Goal: Task Accomplishment & Management: Manage account settings

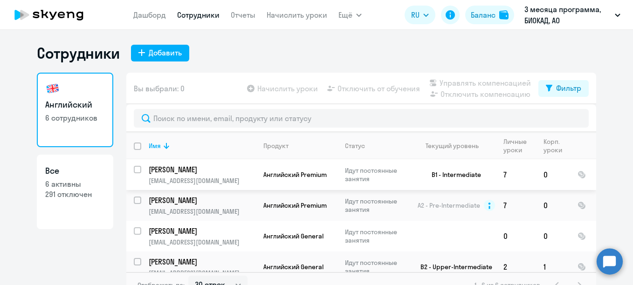
select select "30"
click at [166, 54] on div "Добавить" at bounding box center [165, 52] width 33 height 11
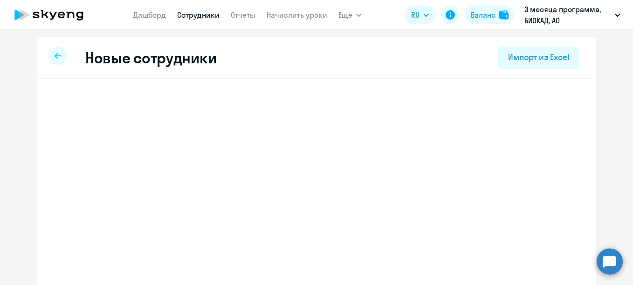
select select "english_adult_not_native_speaker"
select select "3"
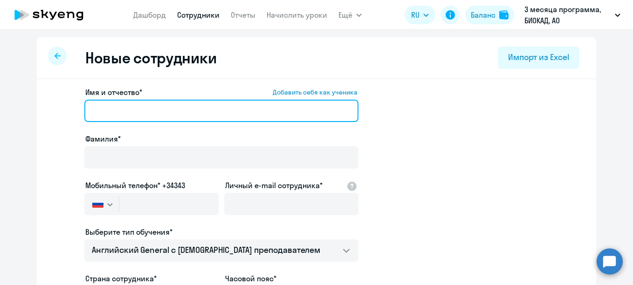
click at [232, 110] on input "Имя и отчество* Добавить себя как ученика" at bounding box center [221, 111] width 274 height 22
paste input "[PERSON_NAME]"
drag, startPoint x: 139, startPoint y: 111, endPoint x: 90, endPoint y: 117, distance: 48.7
click at [90, 117] on input "[PERSON_NAME]" at bounding box center [221, 111] width 274 height 22
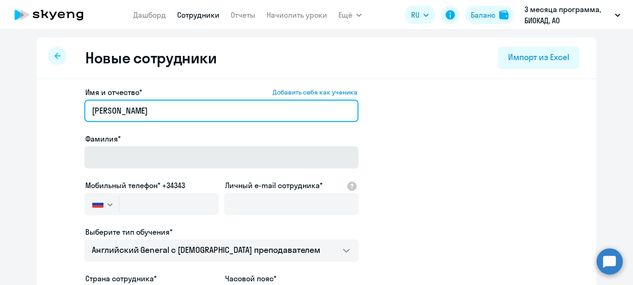
type input "[PERSON_NAME]"
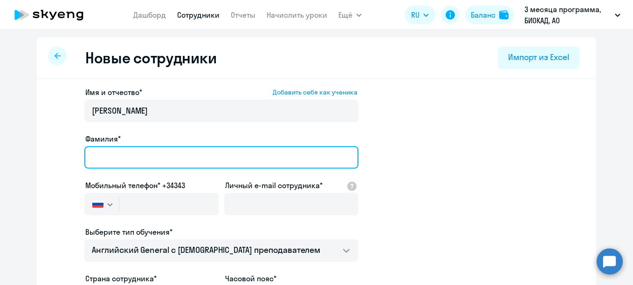
click at [114, 163] on input "Фамилия*" at bounding box center [221, 157] width 274 height 22
paste input "[PERSON_NAME]"
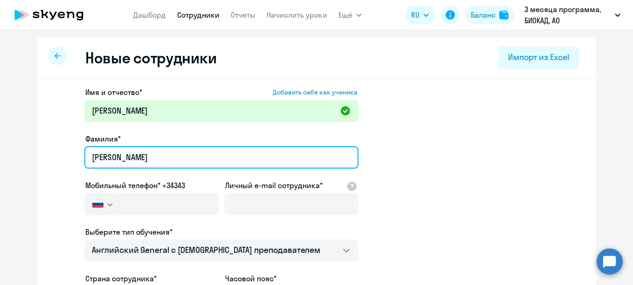
type input "[PERSON_NAME]"
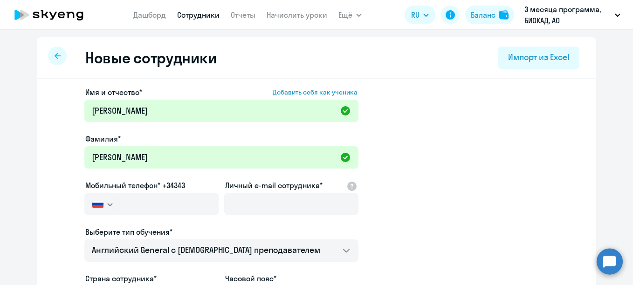
click at [158, 216] on div at bounding box center [151, 217] width 134 height 4
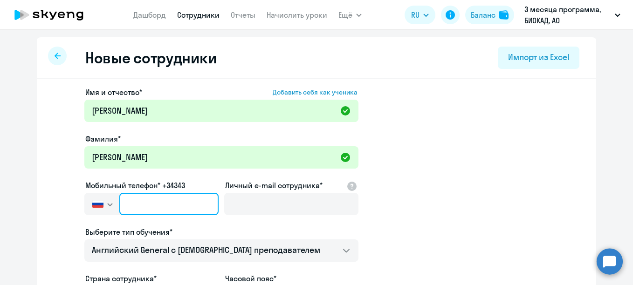
click at [158, 204] on input "text" at bounding box center [168, 204] width 99 height 22
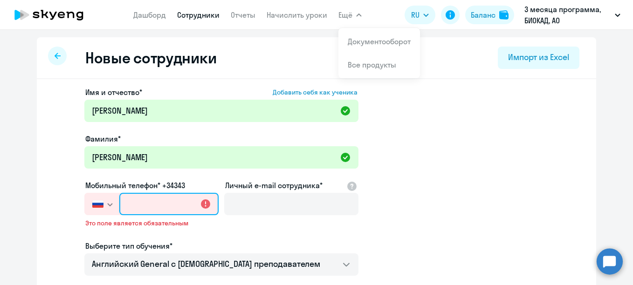
paste input "[PHONE_NUMBER]"
type input "[PHONE_NUMBER]"
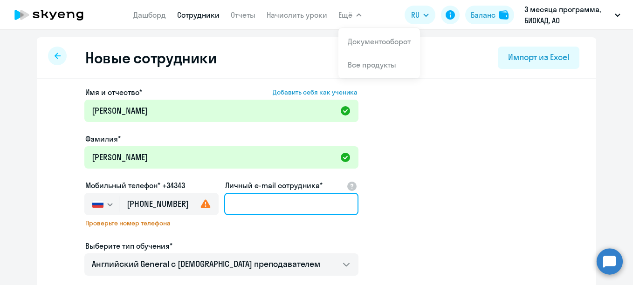
click at [258, 207] on input "Личный e-mail сотрудника*" at bounding box center [291, 204] width 134 height 22
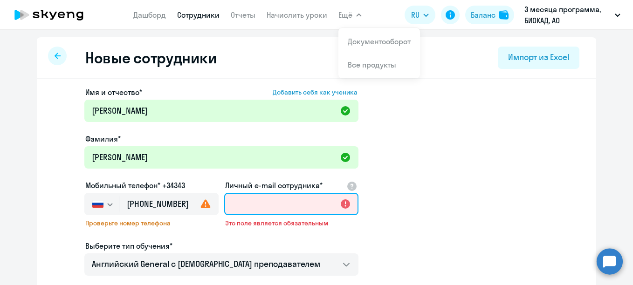
paste input "[EMAIL_ADDRESS][DOMAIN_NAME]"
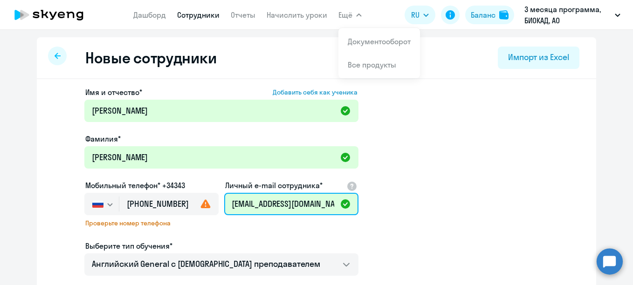
scroll to position [47, 0]
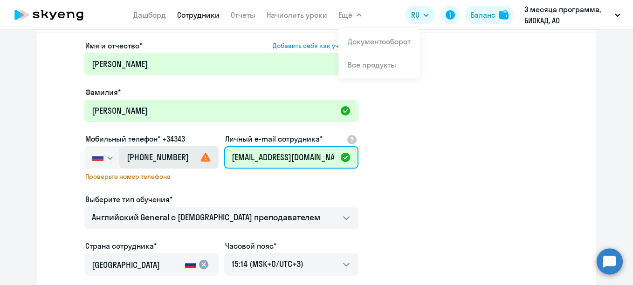
type input "[EMAIL_ADDRESS][DOMAIN_NAME]"
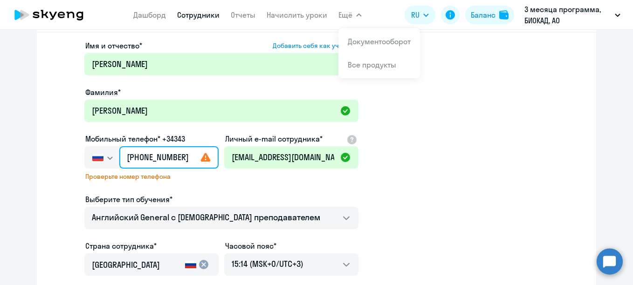
click at [186, 160] on input "[PHONE_NUMBER]" at bounding box center [168, 157] width 99 height 22
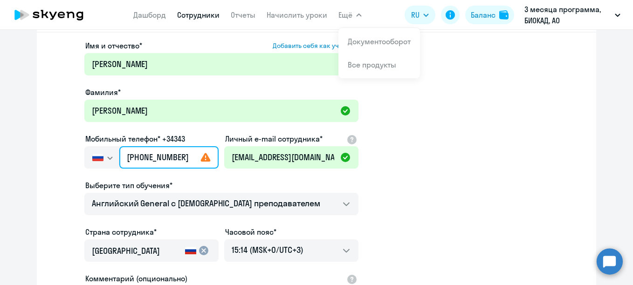
type input "[PHONE_NUMBER]"
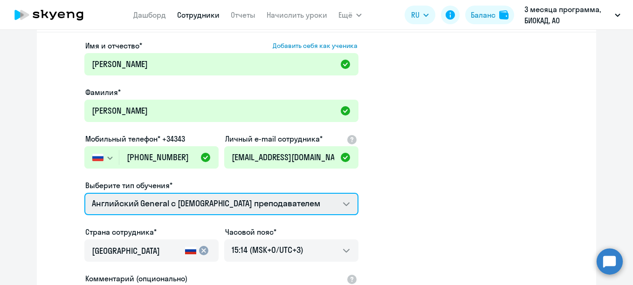
click at [220, 197] on select "Английский General с [DEMOGRAPHIC_DATA] преподавателем Английский General с [DE…" at bounding box center [221, 204] width 274 height 22
select select "english_adult_not_native_speaker_premium"
click at [84, 193] on select "Английский General с [DEMOGRAPHIC_DATA] преподавателем Английский General с [DE…" at bounding box center [221, 204] width 274 height 22
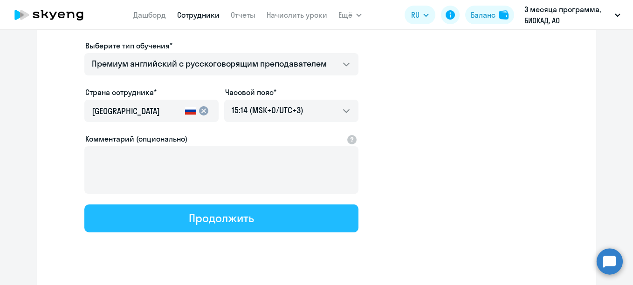
click at [236, 224] on div "Продолжить" at bounding box center [221, 218] width 65 height 15
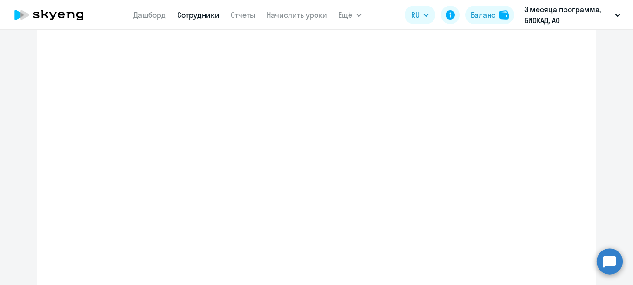
select select "english_adult_not_native_speaker_premium"
select select "3"
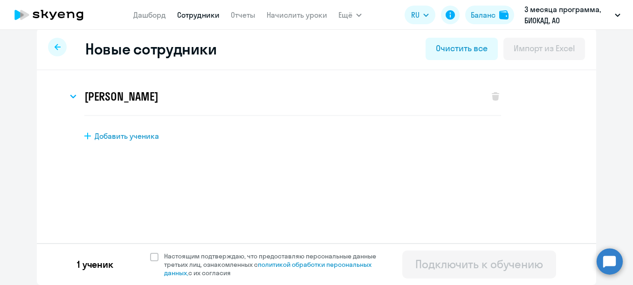
scroll to position [0, 0]
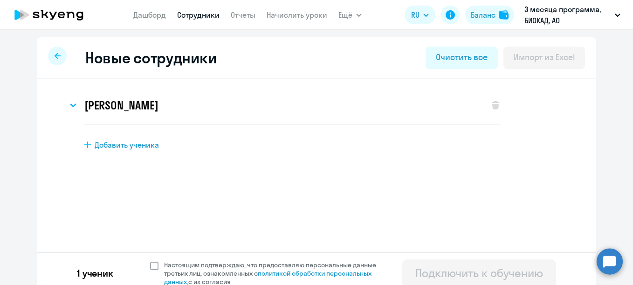
click at [211, 270] on span "Настоящим подтверждаю, что предоставляю персональные данные третьих лиц, ознако…" at bounding box center [275, 273] width 223 height 25
click at [150, 261] on input "Настоящим подтверждаю, что предоставляю персональные данные третьих лиц, ознако…" at bounding box center [150, 261] width 0 height 0
checkbox input "true"
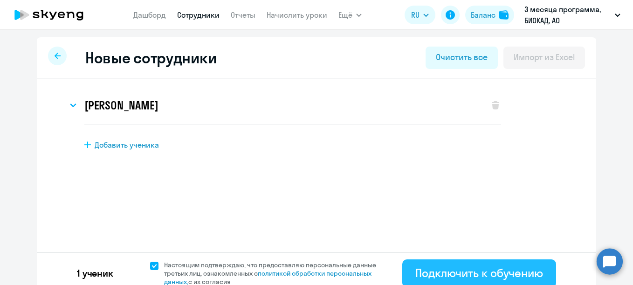
click at [428, 273] on div "Подключить к обучению" at bounding box center [479, 273] width 128 height 15
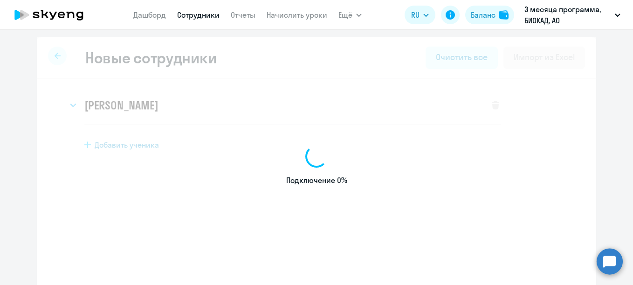
select select "english_adult_not_native_speaker"
select select "3"
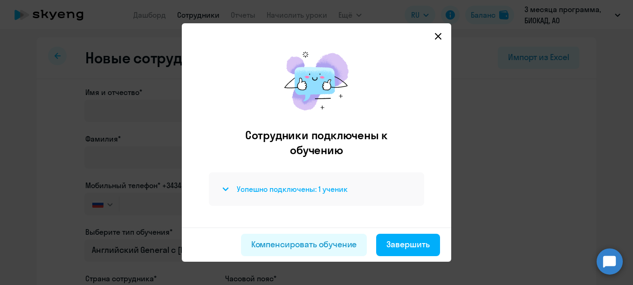
click at [300, 190] on h4 "Успешно подключены: 1 ученик" at bounding box center [292, 189] width 111 height 10
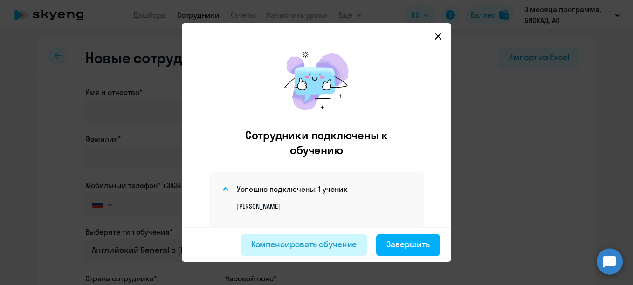
click at [321, 243] on div "Компенсировать обучение" at bounding box center [304, 245] width 106 height 12
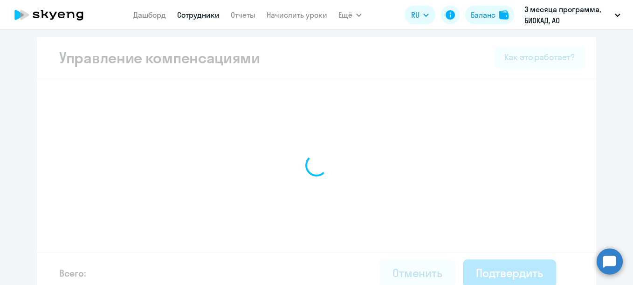
select select "MONTHLY"
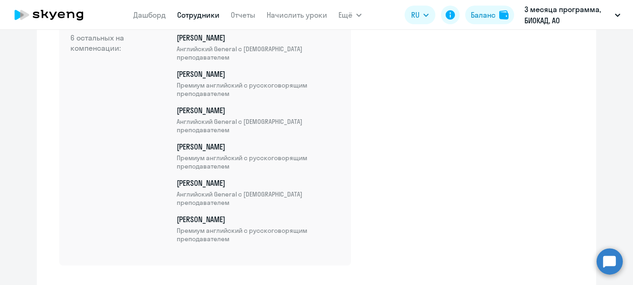
scroll to position [326, 0]
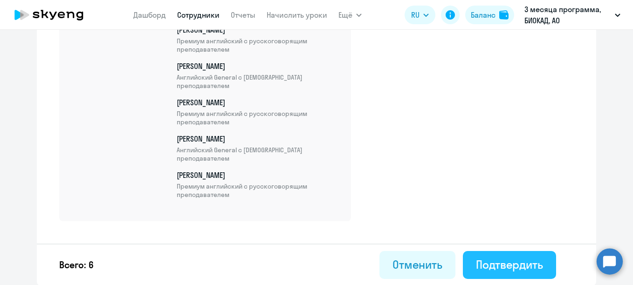
click at [525, 268] on div "Подтвердить" at bounding box center [509, 264] width 67 height 15
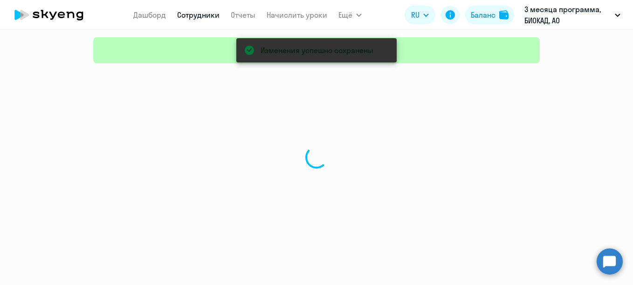
select select "30"
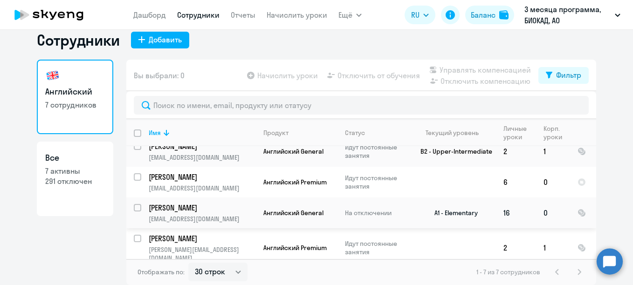
scroll to position [56, 0]
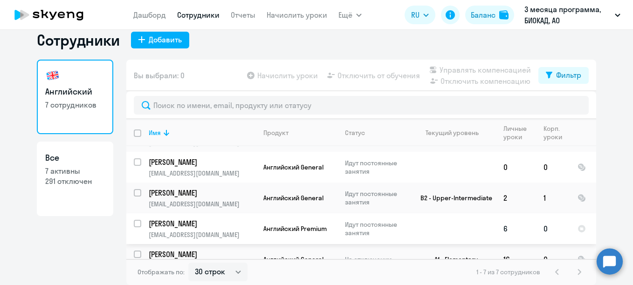
click at [135, 221] on input "select row 26314048" at bounding box center [143, 229] width 19 height 19
checkbox input "true"
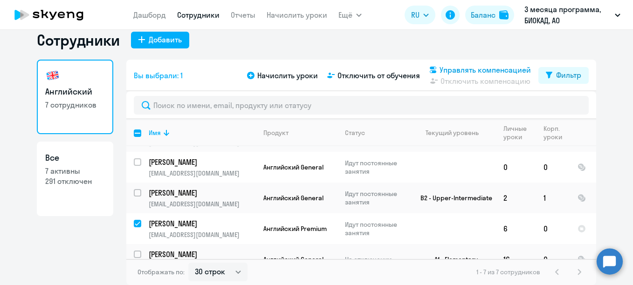
click at [450, 66] on span "Управлять компенсацией" at bounding box center [485, 69] width 91 height 11
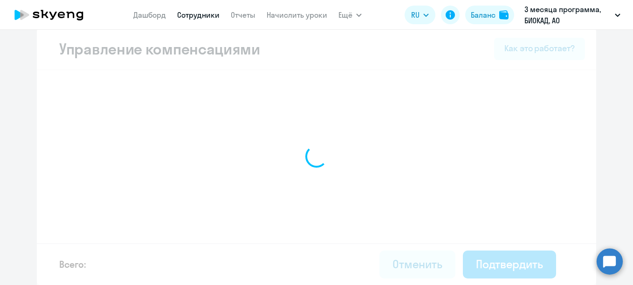
select select "MONTHLY"
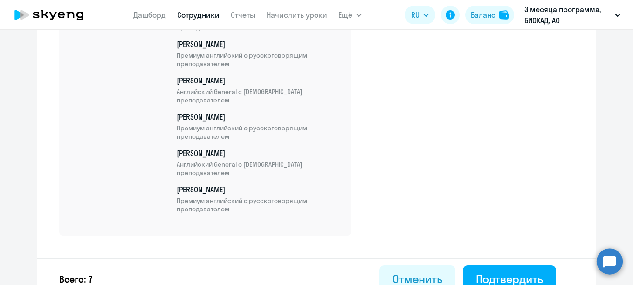
scroll to position [393, 0]
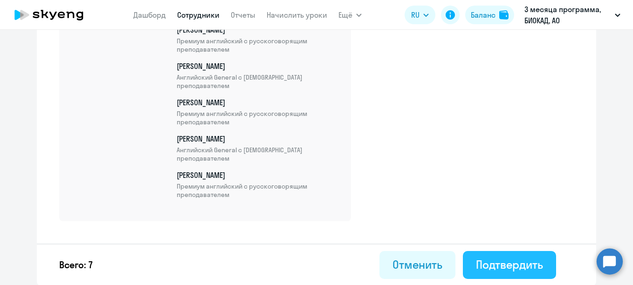
click at [522, 260] on div "Подтвердить" at bounding box center [509, 264] width 67 height 15
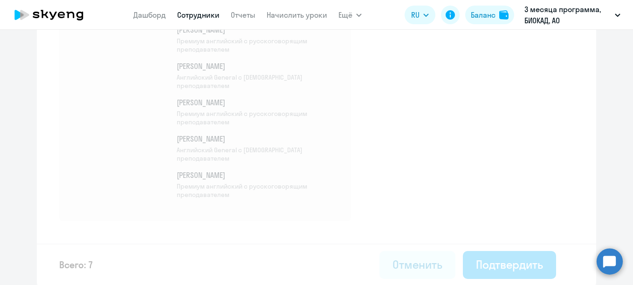
select select "30"
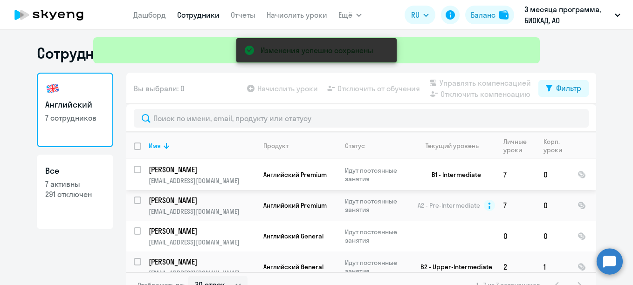
scroll to position [103, 0]
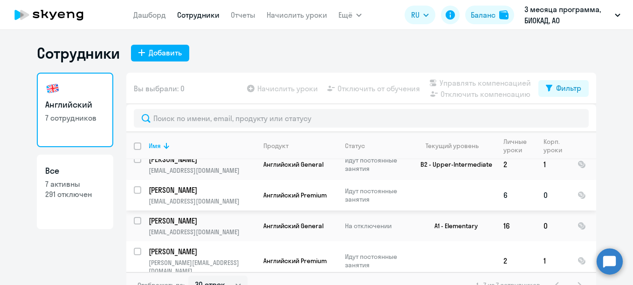
click at [136, 191] on input "select row 26314048" at bounding box center [143, 195] width 19 height 19
checkbox input "true"
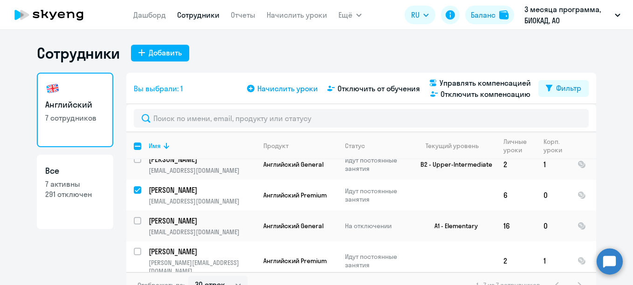
click at [289, 88] on span "Начислить уроки" at bounding box center [287, 88] width 61 height 11
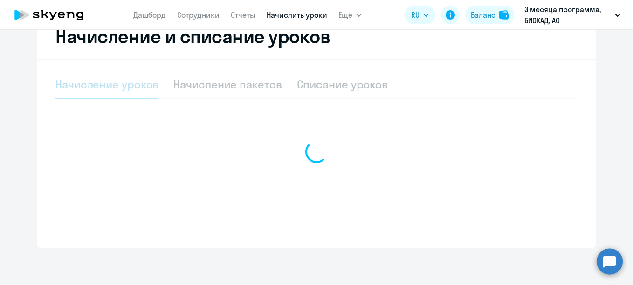
scroll to position [266, 0]
select select "10"
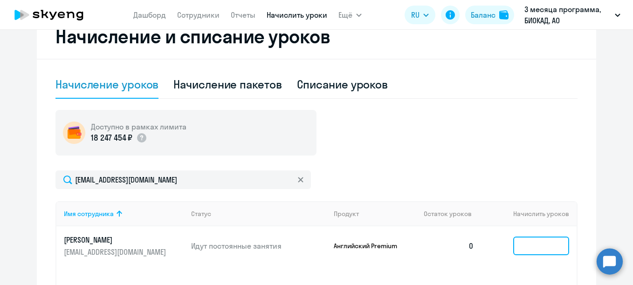
click at [533, 249] on input at bounding box center [541, 246] width 56 height 19
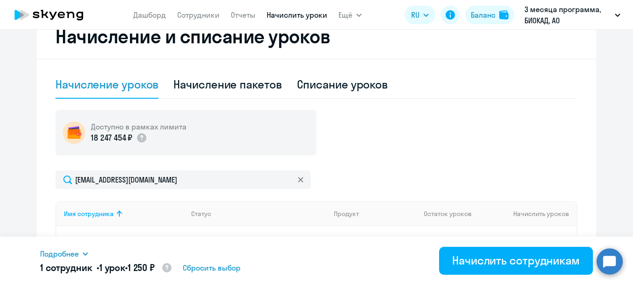
scroll to position [400, 0]
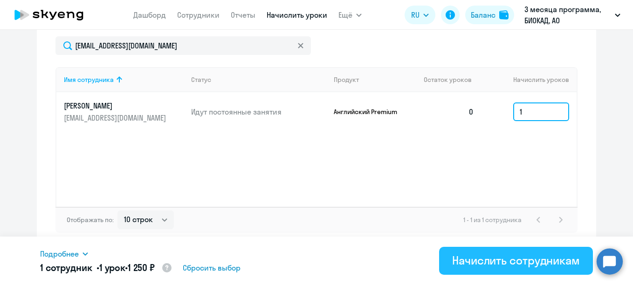
type input "1"
click at [475, 262] on div "Начислить сотрудникам" at bounding box center [516, 260] width 128 height 15
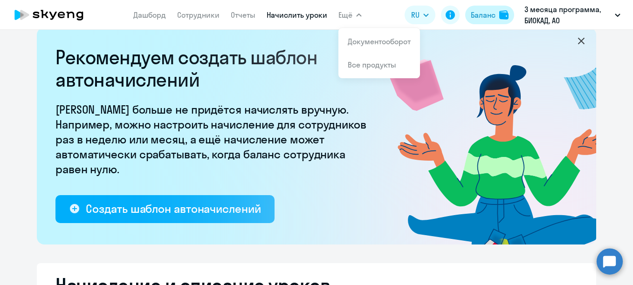
scroll to position [0, 0]
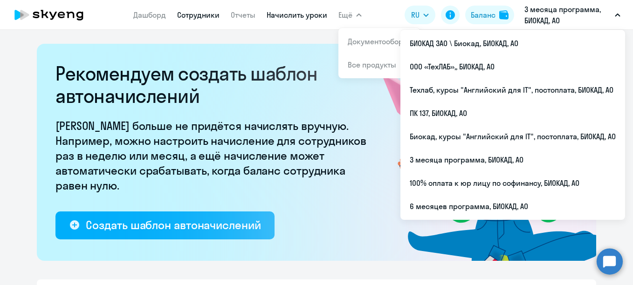
click at [201, 17] on link "Сотрудники" at bounding box center [198, 14] width 42 height 9
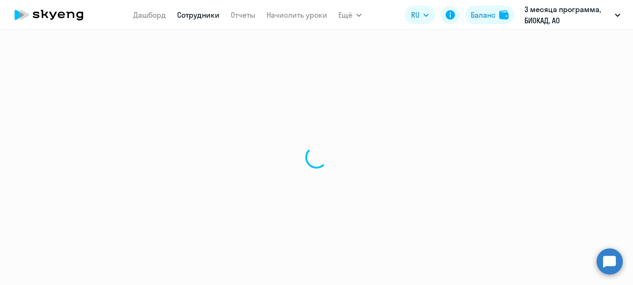
select select "30"
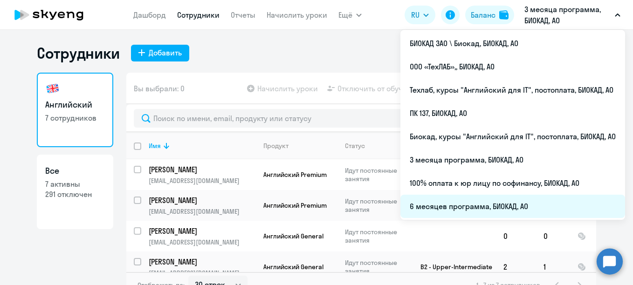
click at [436, 207] on li "6 месяцев программа, БИОКАД, АО" at bounding box center [512, 206] width 225 height 23
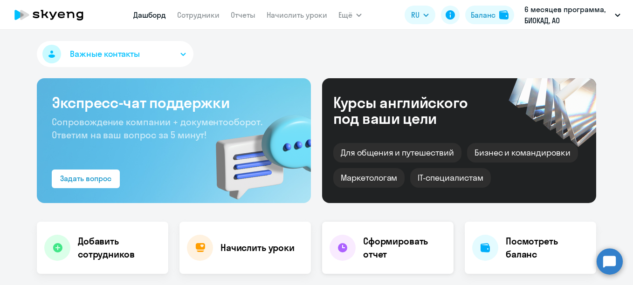
select select "30"
click at [193, 16] on link "Сотрудники" at bounding box center [198, 14] width 42 height 9
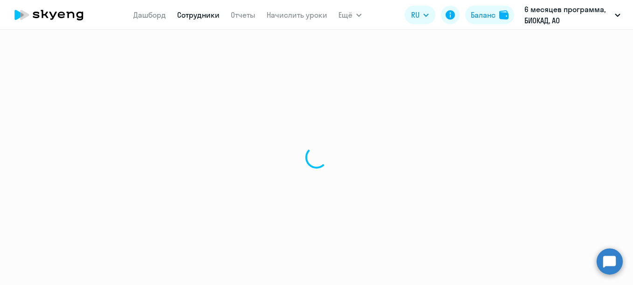
select select "30"
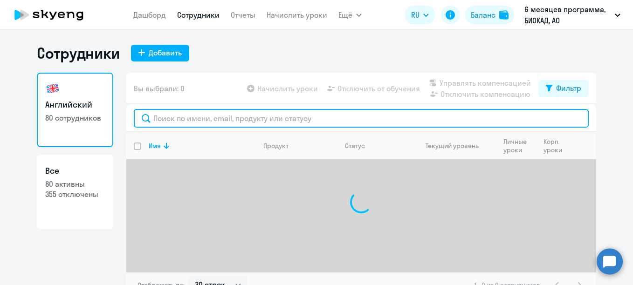
click at [245, 115] on input "text" at bounding box center [361, 118] width 455 height 19
type input "[PERSON_NAME]"
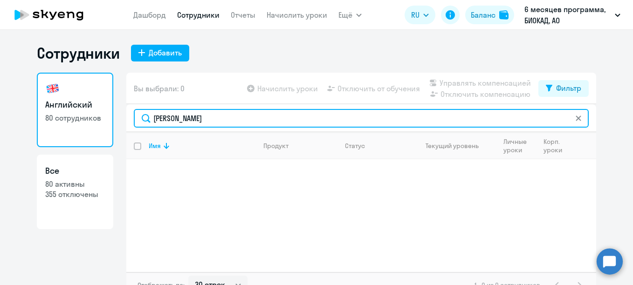
drag, startPoint x: 196, startPoint y: 120, endPoint x: 122, endPoint y: 115, distance: 74.8
click at [126, 115] on div "[PERSON_NAME]" at bounding box center [361, 118] width 470 height 28
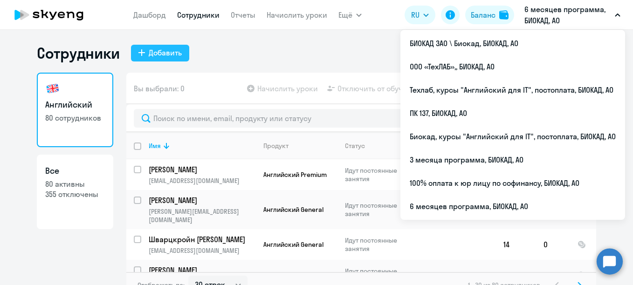
click at [177, 60] on button "Добавить" at bounding box center [160, 53] width 58 height 17
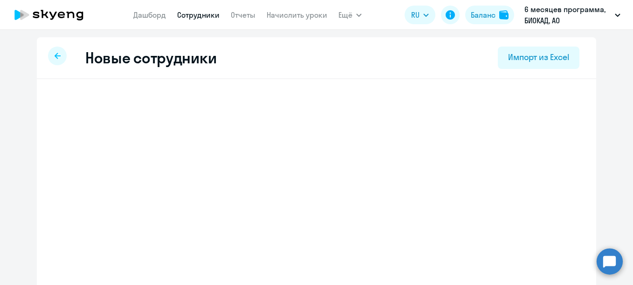
select select "english_adult_not_native_speaker"
select select "3"
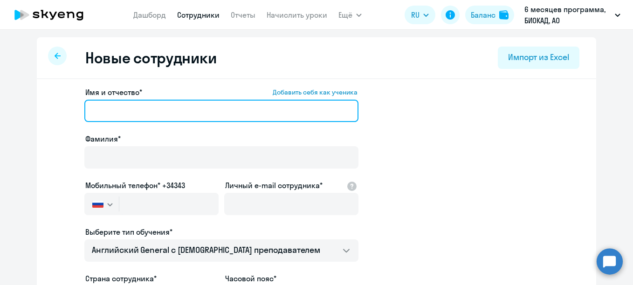
click at [163, 112] on input "Имя и отчество* Добавить себя как ученика" at bounding box center [221, 111] width 274 height 22
paste input "[PERSON_NAME]"
drag, startPoint x: 115, startPoint y: 110, endPoint x: 76, endPoint y: 105, distance: 39.4
click at [76, 105] on app-new-student-form "Имя и отчество* Добавить себя как ученика [PERSON_NAME]* Мобильный телефон* +34…" at bounding box center [317, 253] width 530 height 332
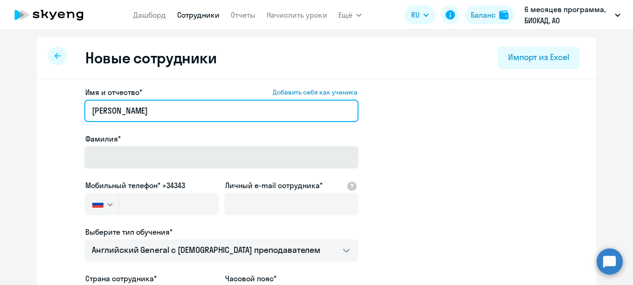
type input "[PERSON_NAME]"
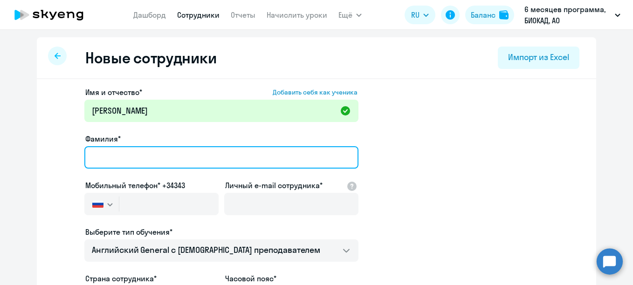
click at [132, 161] on input "Фамилия*" at bounding box center [221, 157] width 274 height 22
paste input "[PERSON_NAME]"
type input "[PERSON_NAME]"
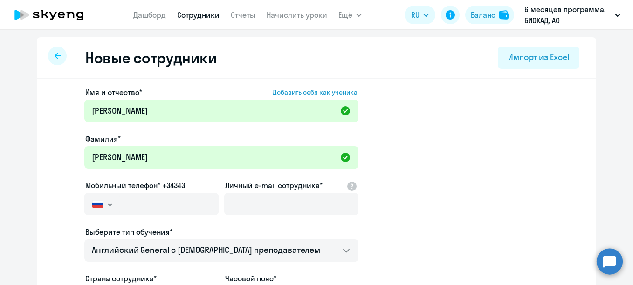
click at [179, 192] on div "Мобильный телефон* +34343 [GEOGRAPHIC_DATA] +7 [GEOGRAPHIC_DATA] +7 [GEOGRAPHIC…" at bounding box center [151, 199] width 134 height 39
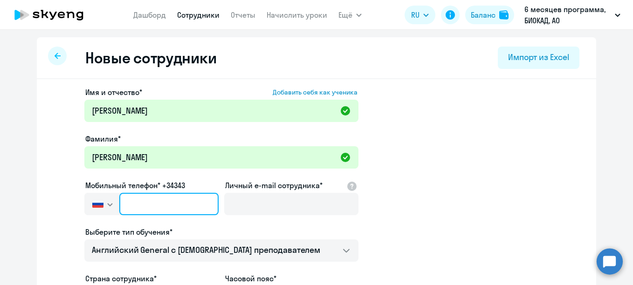
click at [180, 198] on input "text" at bounding box center [168, 204] width 99 height 22
paste input "[PHONE_NUMBER]"
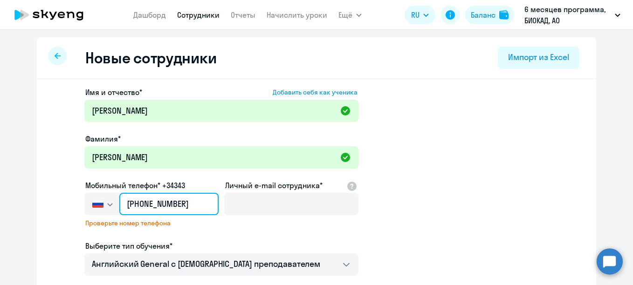
type input "[PHONE_NUMBER]"
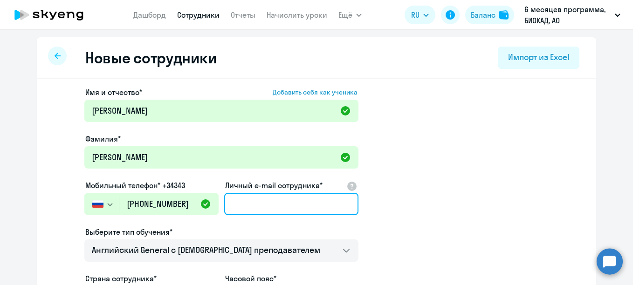
click at [236, 202] on input "Личный e-mail сотрудника*" at bounding box center [291, 204] width 134 height 22
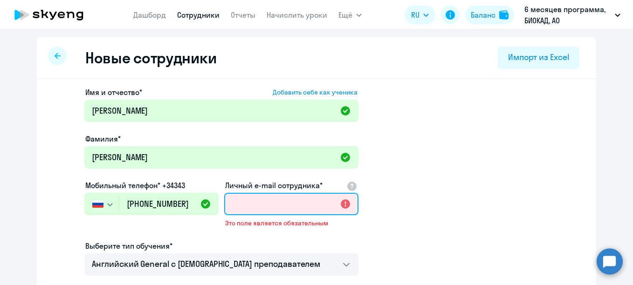
paste input "[EMAIL_ADDRESS][DOMAIN_NAME]"
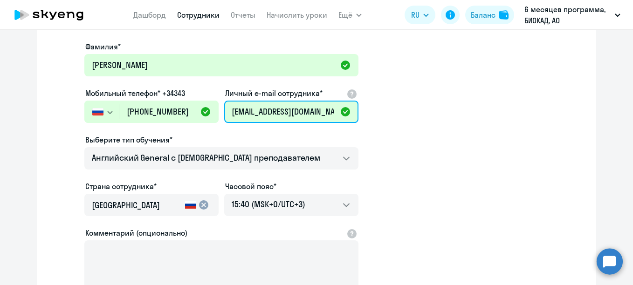
scroll to position [93, 0]
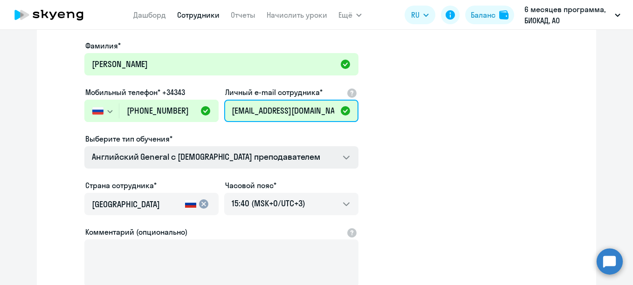
type input "[EMAIL_ADDRESS][DOMAIN_NAME]"
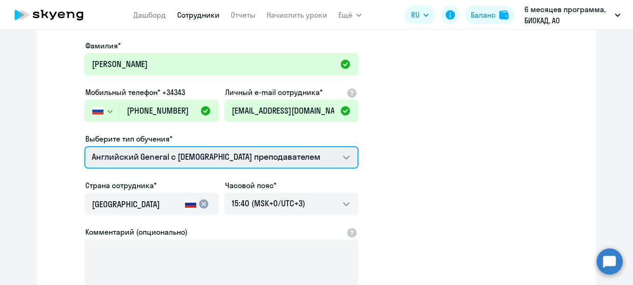
click at [279, 153] on select "Английский General с [DEMOGRAPHIC_DATA] преподавателем Английский General с [DE…" at bounding box center [221, 157] width 274 height 22
select select "english_adult_not_native_speaker_premium"
click at [84, 146] on select "Английский General с [DEMOGRAPHIC_DATA] преподавателем Английский General с [DE…" at bounding box center [221, 157] width 274 height 22
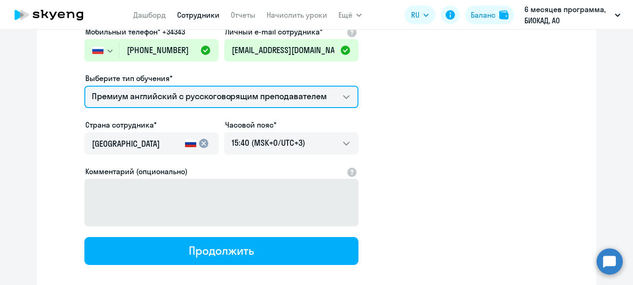
scroll to position [140, 0]
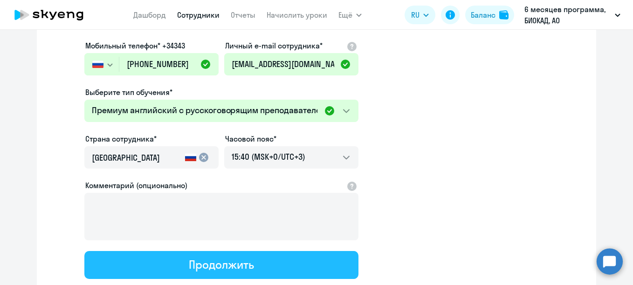
click at [265, 261] on button "Продолжить" at bounding box center [221, 265] width 274 height 28
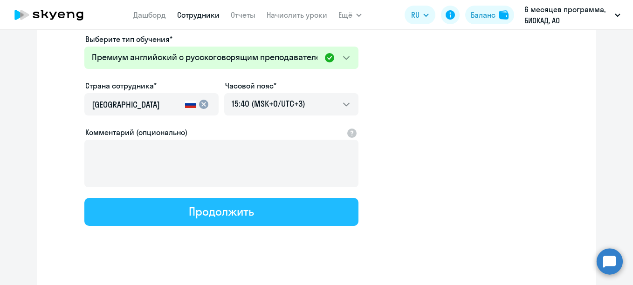
select select "english_adult_not_native_speaker_premium"
select select "3"
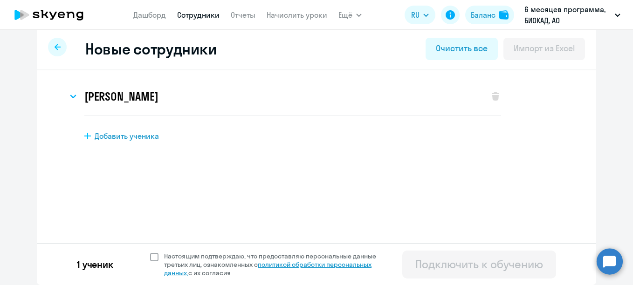
scroll to position [9, 0]
click at [187, 256] on span "Настоящим подтверждаю, что предоставляю персональные данные третьих лиц, ознако…" at bounding box center [275, 264] width 223 height 25
click at [150, 252] on input "Настоящим подтверждаю, что предоставляю персональные данные третьих лиц, ознако…" at bounding box center [150, 252] width 0 height 0
checkbox input "true"
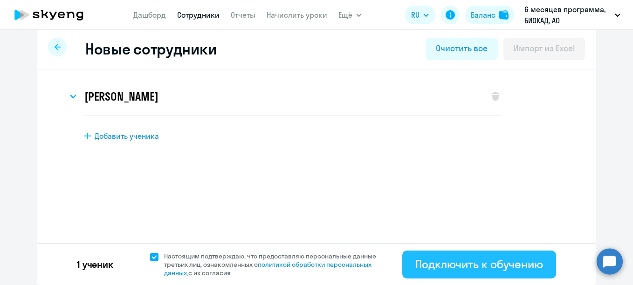
click at [422, 267] on div "Подключить к обучению" at bounding box center [479, 264] width 128 height 15
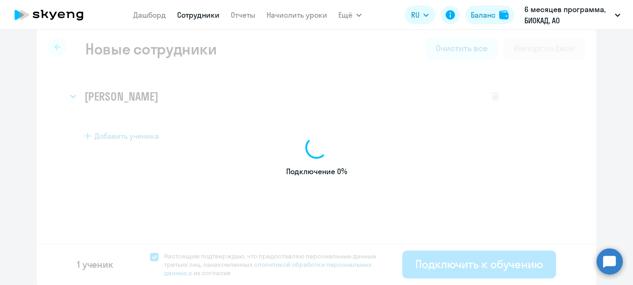
select select "english_adult_not_native_speaker"
select select "3"
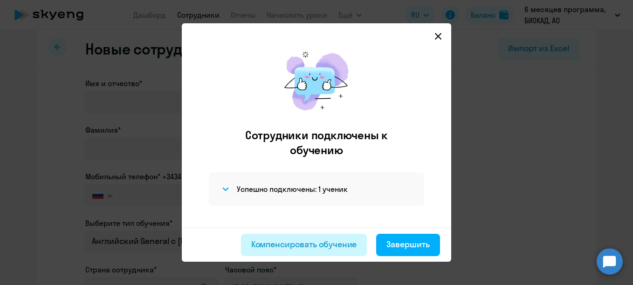
click at [289, 244] on div "Компенсировать обучение" at bounding box center [304, 245] width 106 height 12
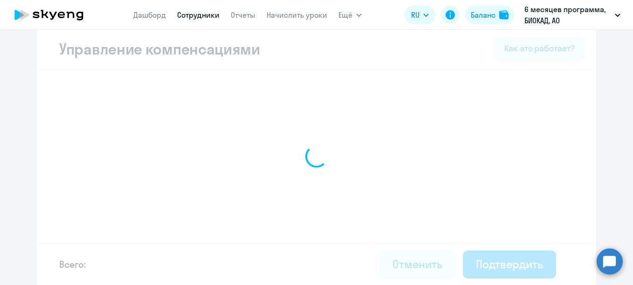
select select "MONTHLY"
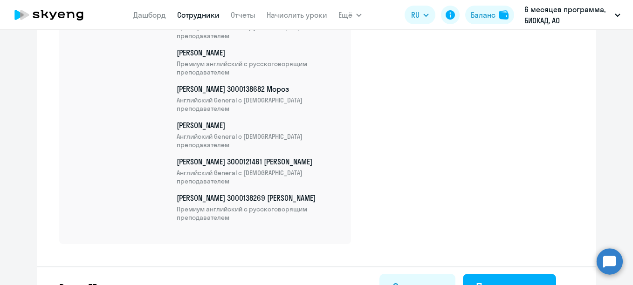
scroll to position [2907, 0]
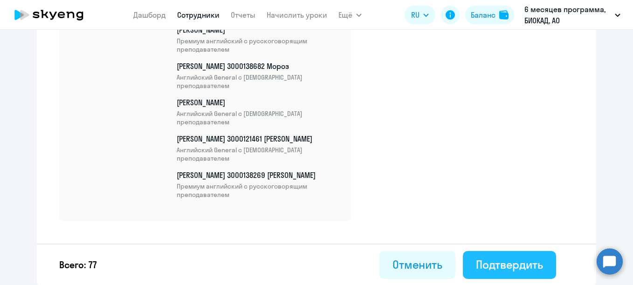
click at [505, 263] on div "Подтвердить" at bounding box center [509, 264] width 67 height 15
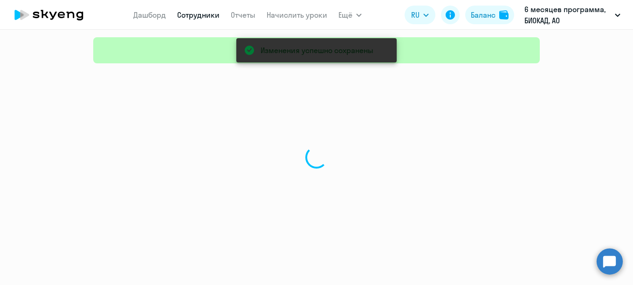
select select "30"
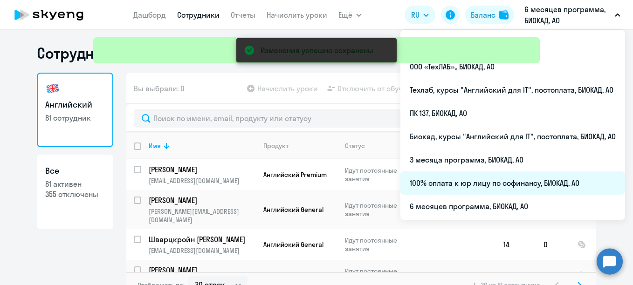
click at [460, 186] on li "100% оплата к юр лицу по софинансу, БИОКАД, АО" at bounding box center [512, 183] width 225 height 23
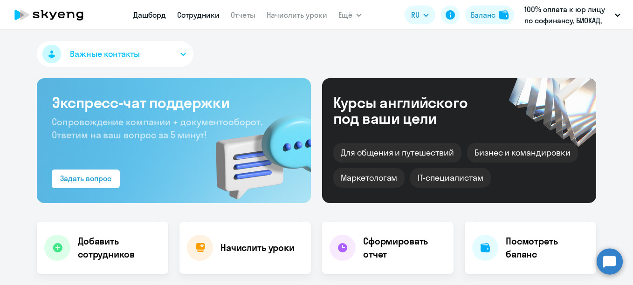
click at [202, 15] on link "Сотрудники" at bounding box center [198, 14] width 42 height 9
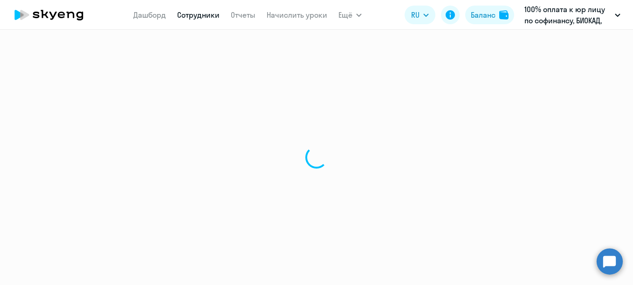
select select "30"
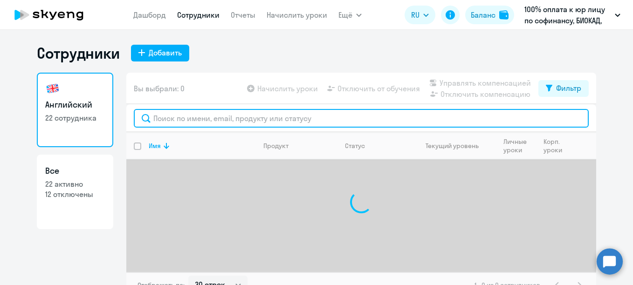
click at [226, 121] on input "text" at bounding box center [361, 118] width 455 height 19
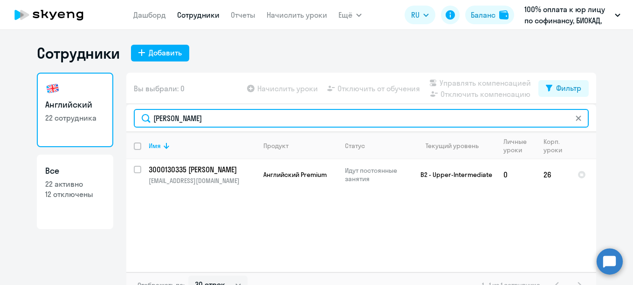
type input "[PERSON_NAME]"
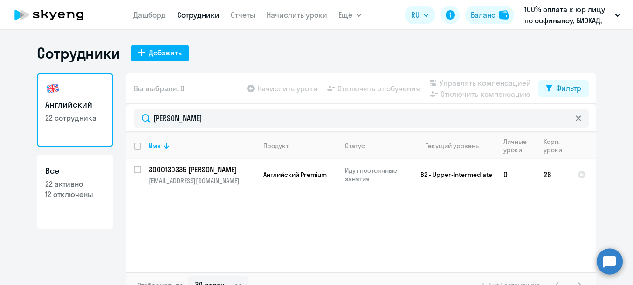
click at [202, 18] on link "Сотрудники" at bounding box center [198, 14] width 42 height 9
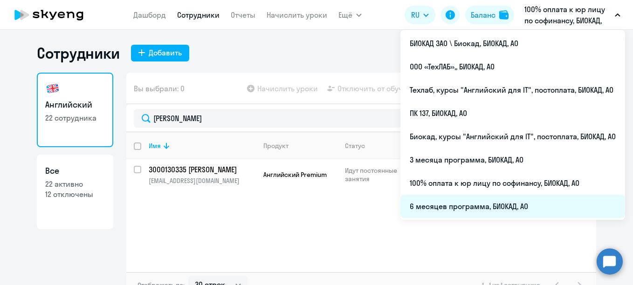
click at [431, 200] on li "6 месяцев программа, БИОКАД, АО" at bounding box center [512, 206] width 225 height 23
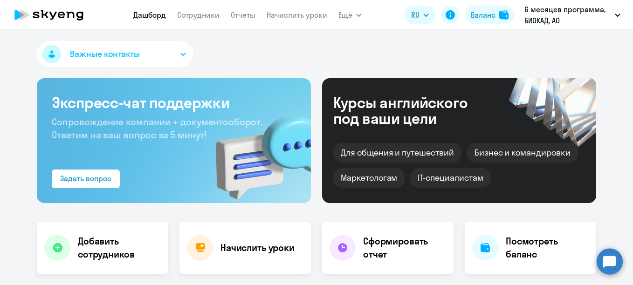
select select "30"
click at [207, 15] on link "Сотрудники" at bounding box center [198, 14] width 42 height 9
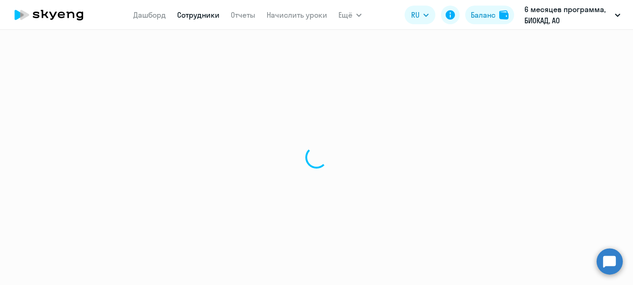
select select "30"
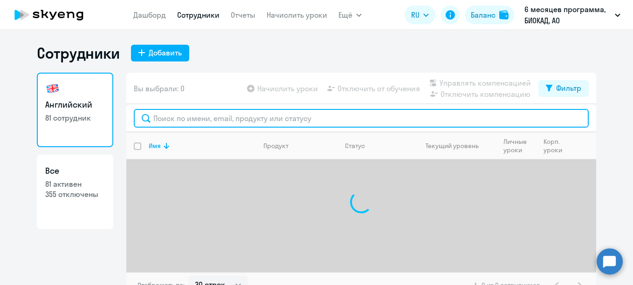
click at [267, 120] on input "text" at bounding box center [361, 118] width 455 height 19
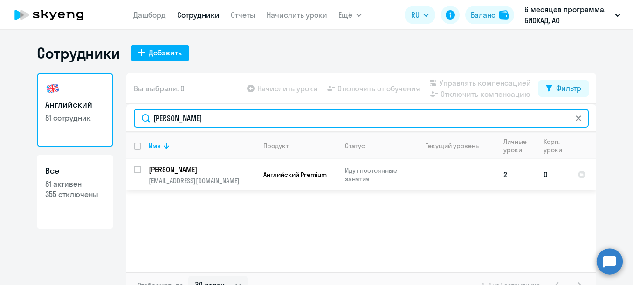
type input "[PERSON_NAME]"
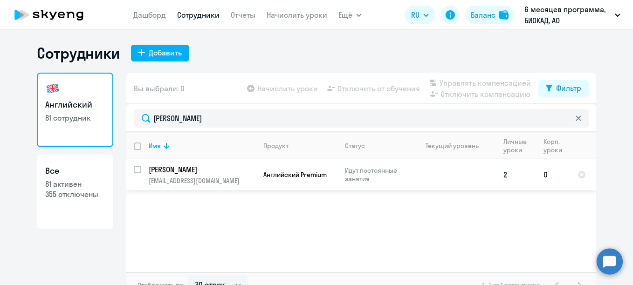
click at [134, 169] on input "select row 41637893" at bounding box center [143, 175] width 19 height 19
checkbox input "true"
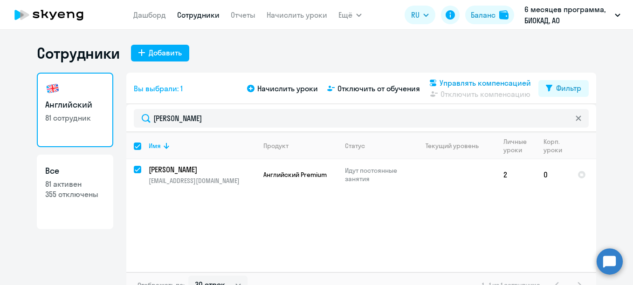
click at [458, 81] on span "Управлять компенсацией" at bounding box center [485, 82] width 91 height 11
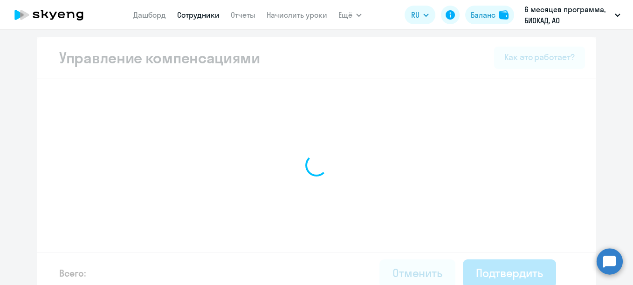
select select "MONTHLY"
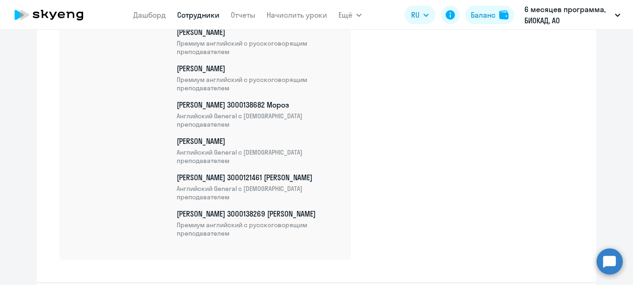
scroll to position [2974, 0]
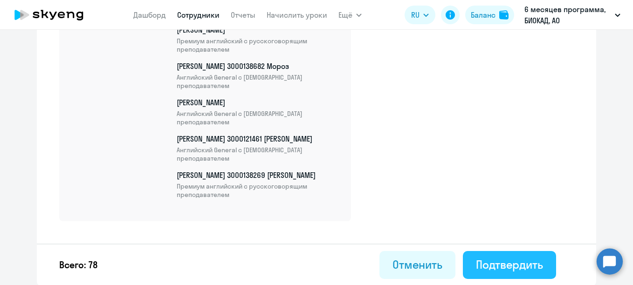
click at [544, 267] on button "Подтвердить" at bounding box center [509, 265] width 93 height 28
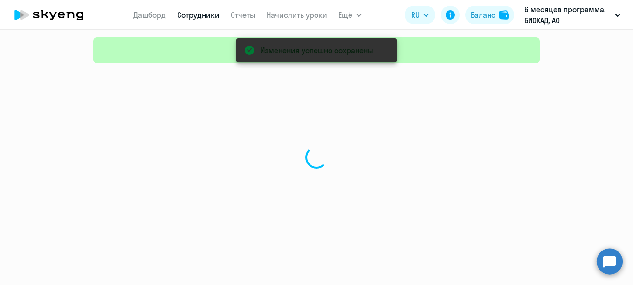
select select "30"
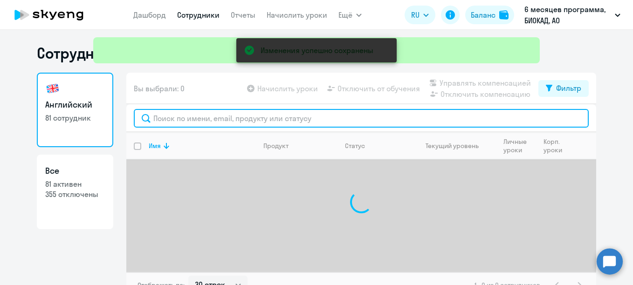
click at [227, 120] on input "text" at bounding box center [361, 118] width 455 height 19
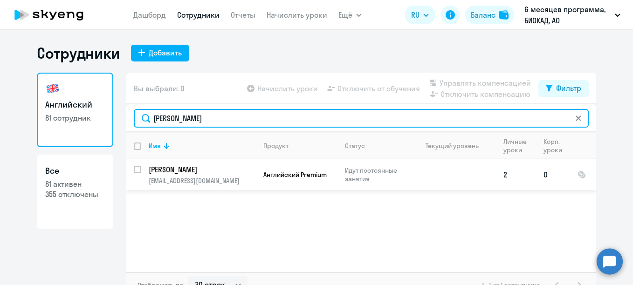
type input "[PERSON_NAME]"
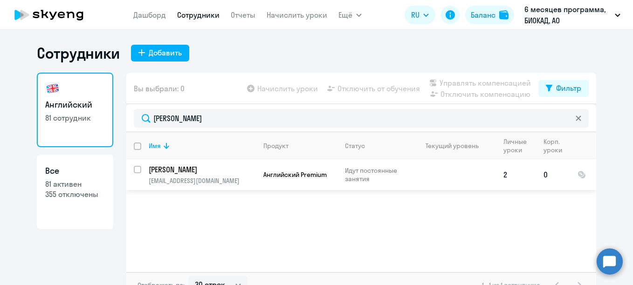
click at [134, 170] on input "select row 41637893" at bounding box center [143, 175] width 19 height 19
checkbox input "true"
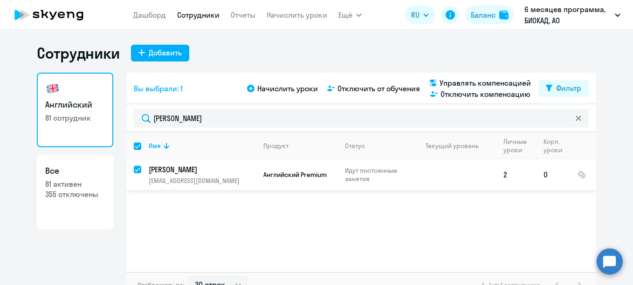
click at [134, 172] on input "deselect row 41637893" at bounding box center [143, 175] width 19 height 19
checkbox input "false"
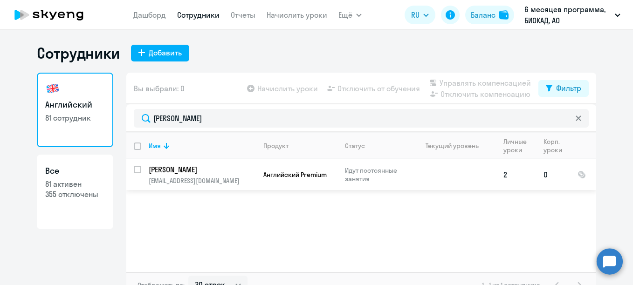
click at [169, 174] on p "[PERSON_NAME]" at bounding box center [201, 170] width 105 height 10
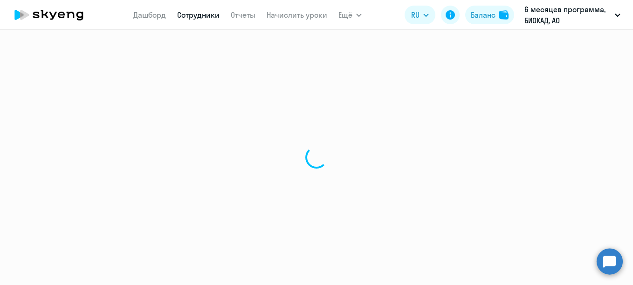
select select "english"
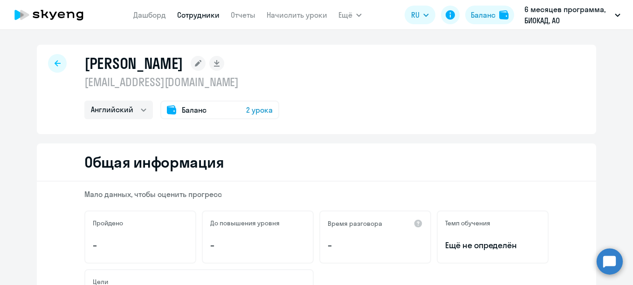
click at [206, 65] on rect at bounding box center [198, 63] width 15 height 15
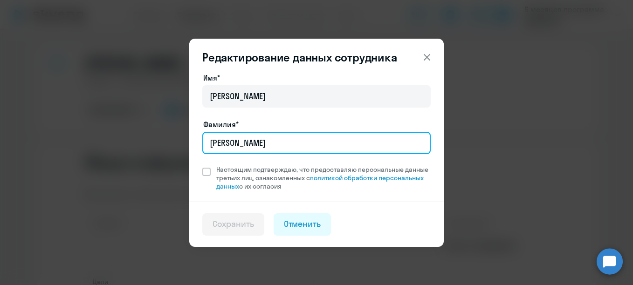
click at [210, 138] on input "[PERSON_NAME]" at bounding box center [316, 143] width 228 height 22
paste input "3000140330"
type input "3000140330 [PERSON_NAME]"
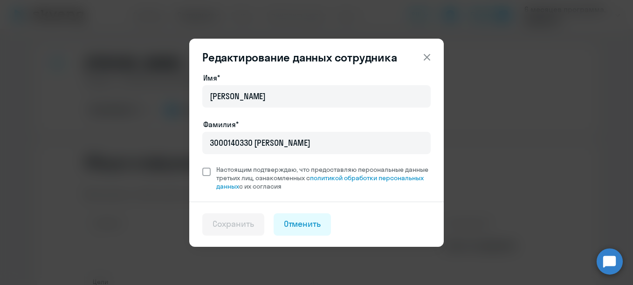
click at [246, 172] on span "Настоящим подтверждаю, что предоставляю персональные данные третьих лиц, ознако…" at bounding box center [323, 177] width 214 height 25
click at [202, 165] on input "Настоящим подтверждаю, что предоставляю персональные данные третьих лиц, ознако…" at bounding box center [202, 165] width 0 height 0
checkbox input "true"
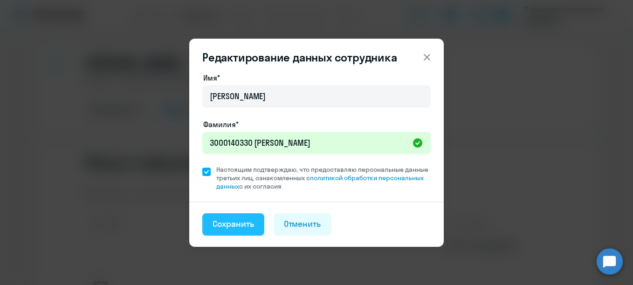
click at [248, 215] on button "Сохранить" at bounding box center [233, 224] width 62 height 22
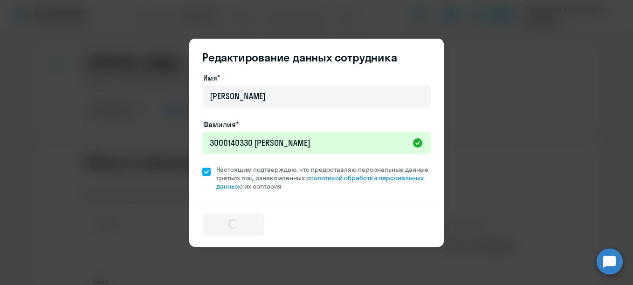
select select "english"
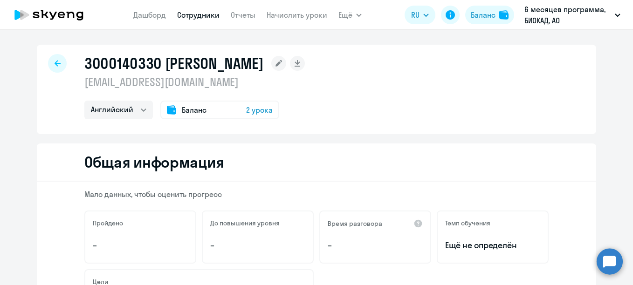
drag, startPoint x: 155, startPoint y: 65, endPoint x: 77, endPoint y: 70, distance: 78.5
click at [77, 70] on div "3000140330 [PERSON_NAME] [EMAIL_ADDRESS][DOMAIN_NAME] Английский Баланс 2 урока" at bounding box center [316, 90] width 559 height 90
copy h1 "3000140330"
